Goal: Information Seeking & Learning: Learn about a topic

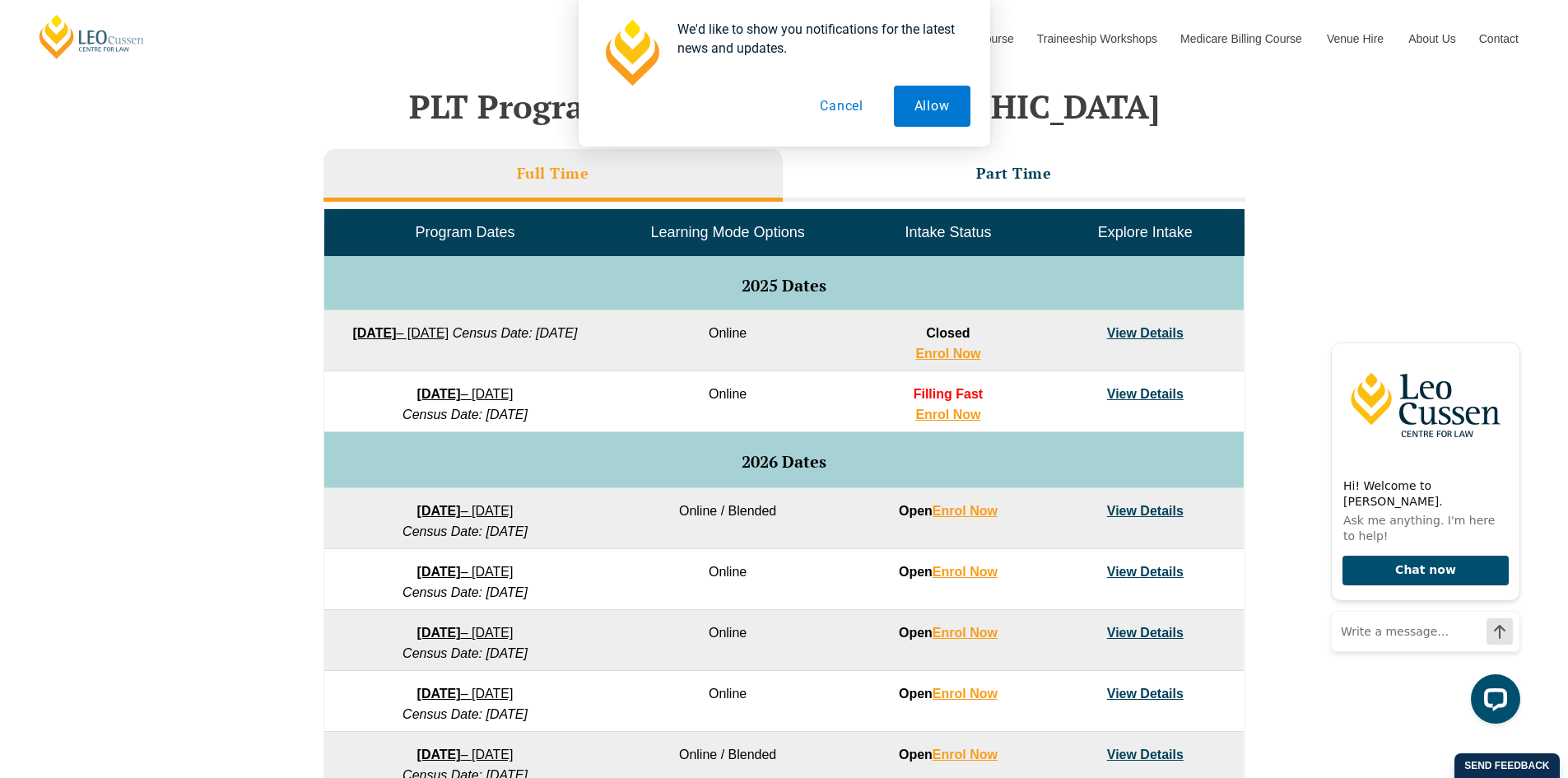
scroll to position [679, 0]
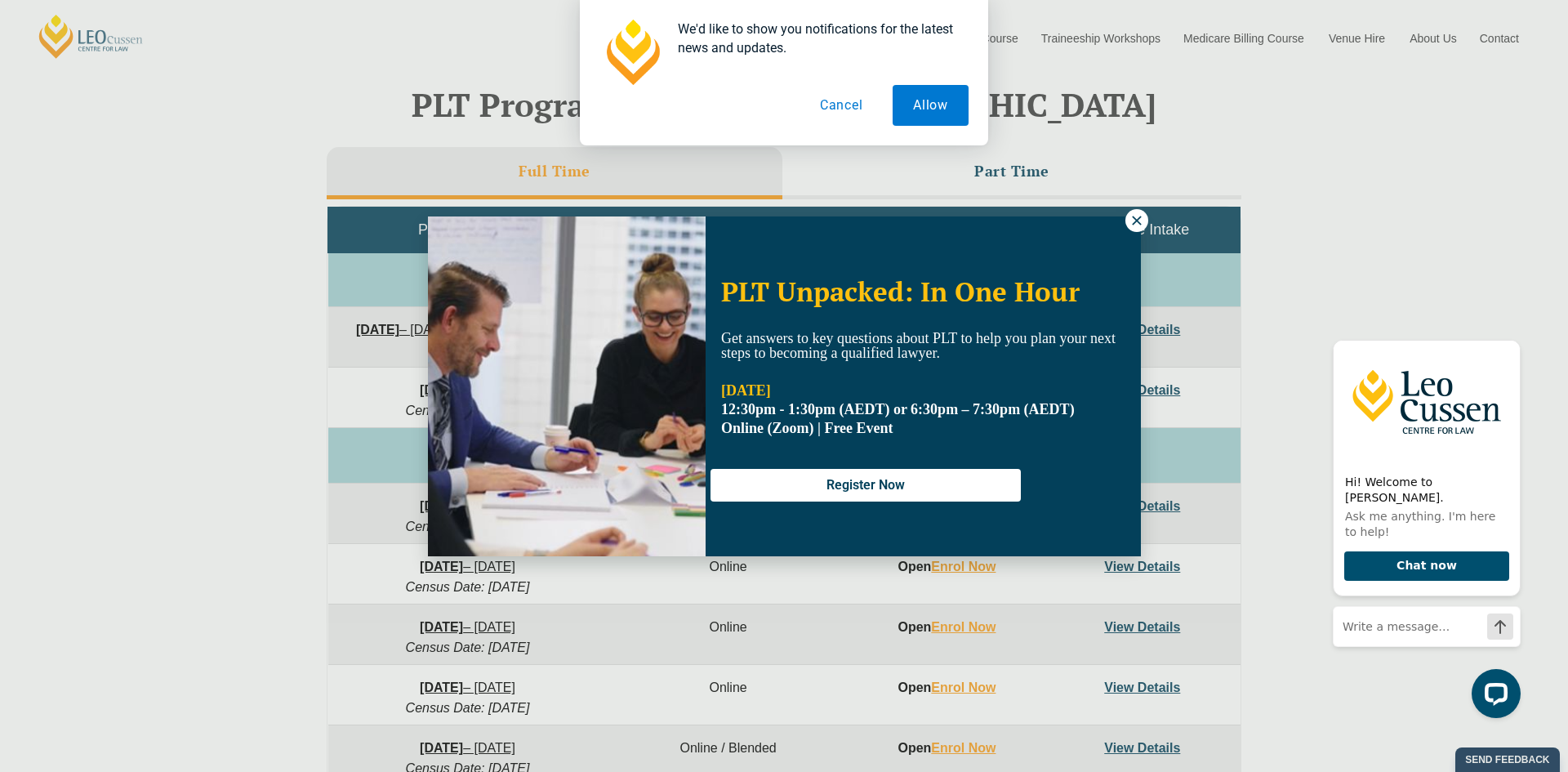
click at [1134, 217] on icon at bounding box center [1136, 220] width 9 height 9
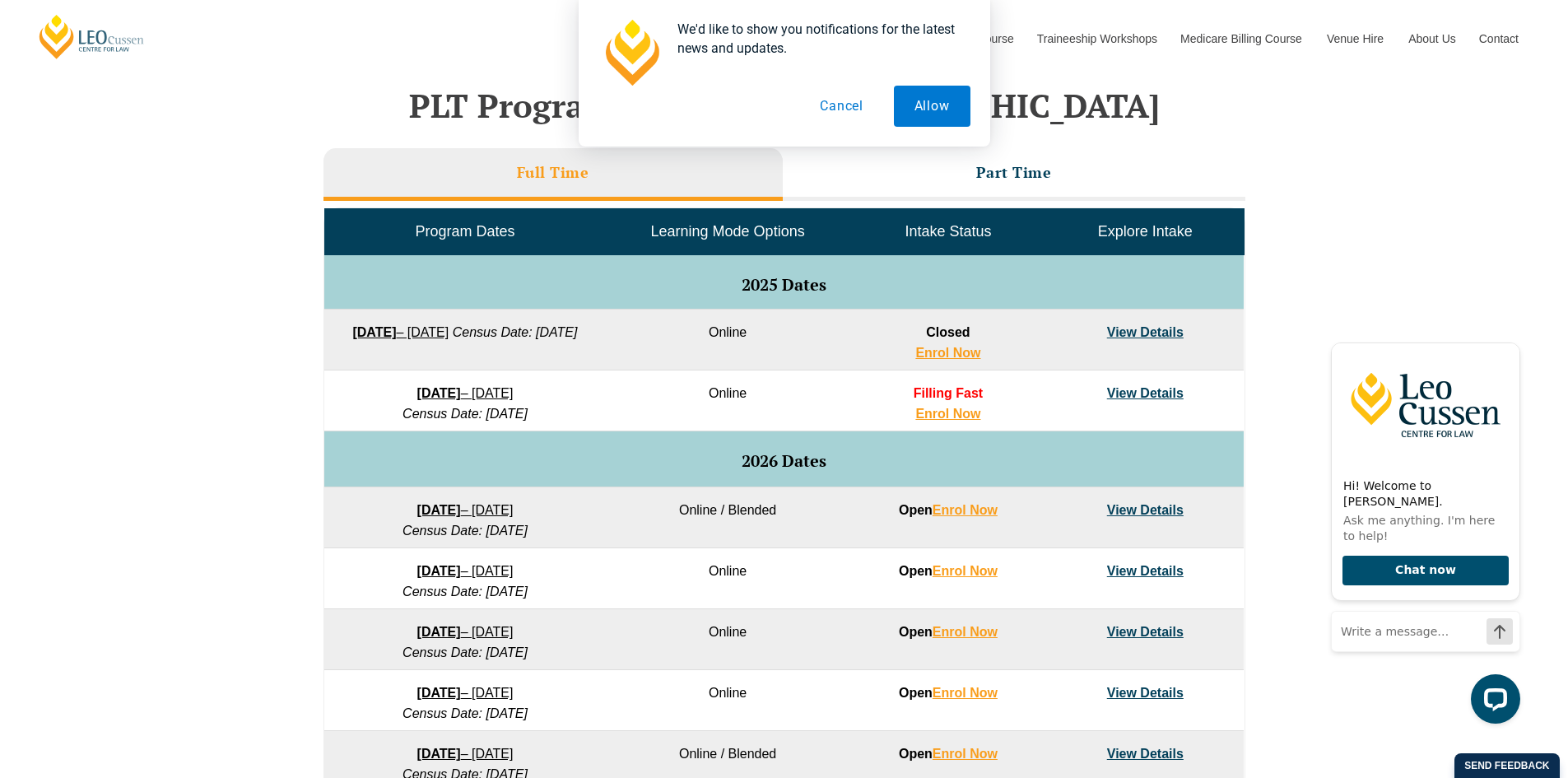
click at [1129, 395] on link "View Details" at bounding box center [1145, 393] width 76 height 14
